Goal: Register for event/course

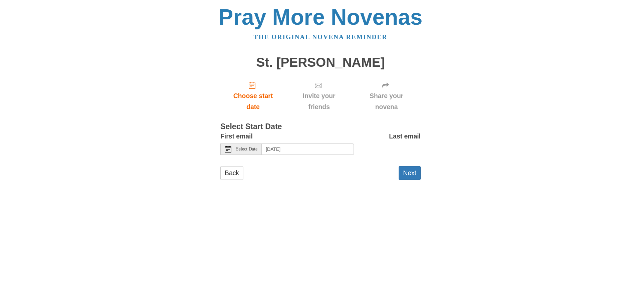
click at [257, 147] on span "Select Date" at bounding box center [246, 149] width 21 height 5
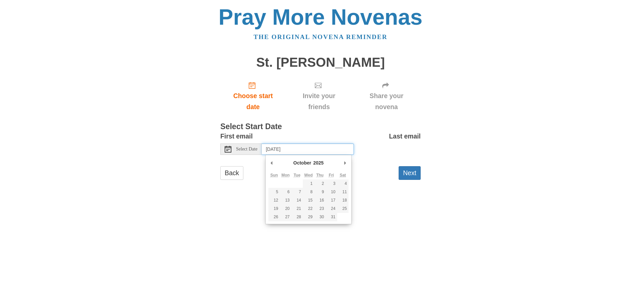
click at [310, 179] on th "Wed" at bounding box center [308, 175] width 11 height 8
type input "Wednesday, October 1st"
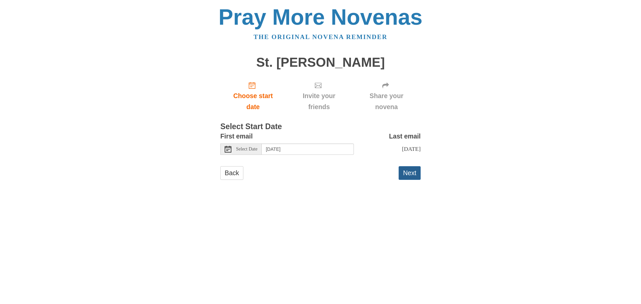
click at [413, 174] on button "Next" at bounding box center [409, 173] width 22 height 14
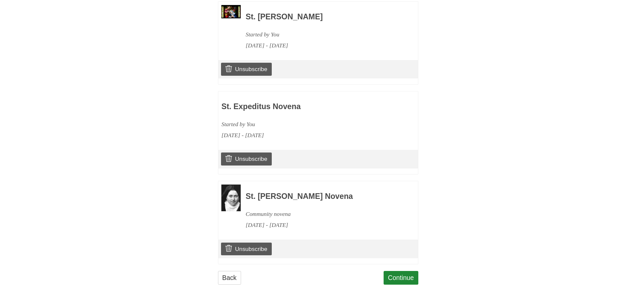
scroll to position [418, 0]
click at [401, 276] on link "Continue" at bounding box center [400, 278] width 35 height 14
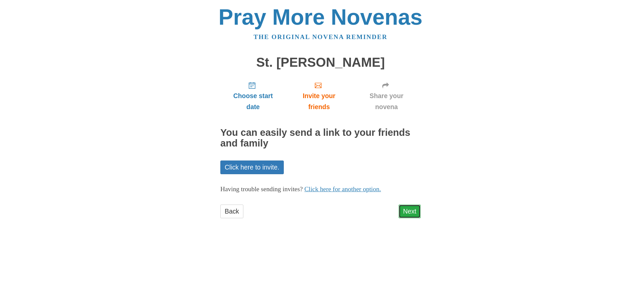
click at [412, 211] on link "Next" at bounding box center [409, 212] width 22 height 14
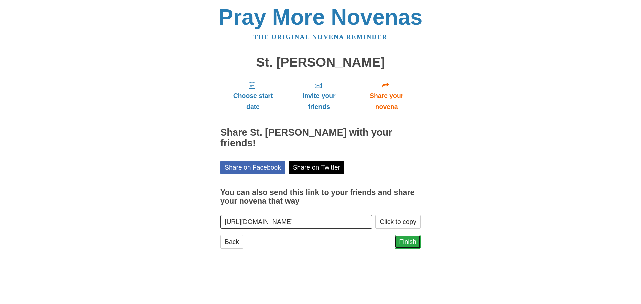
click at [412, 235] on link "Finish" at bounding box center [407, 242] width 26 height 14
